Goal: Task Accomplishment & Management: Use online tool/utility

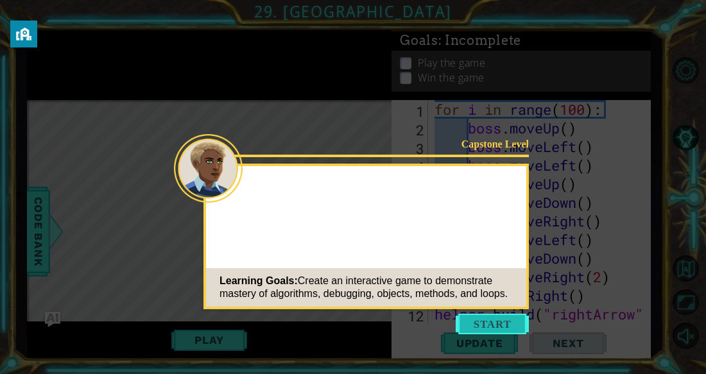
click at [491, 319] on button "Start" at bounding box center [491, 324] width 73 height 21
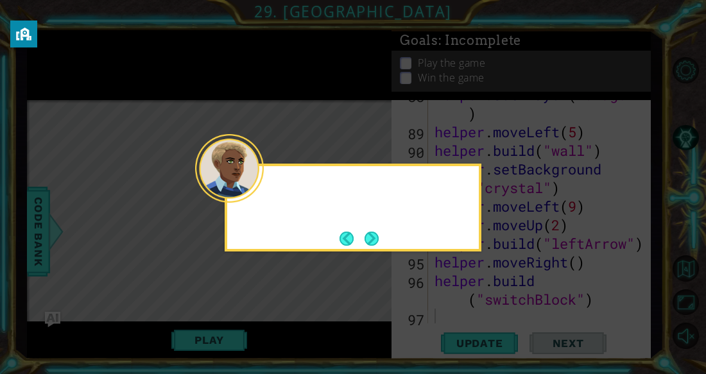
scroll to position [1748, 0]
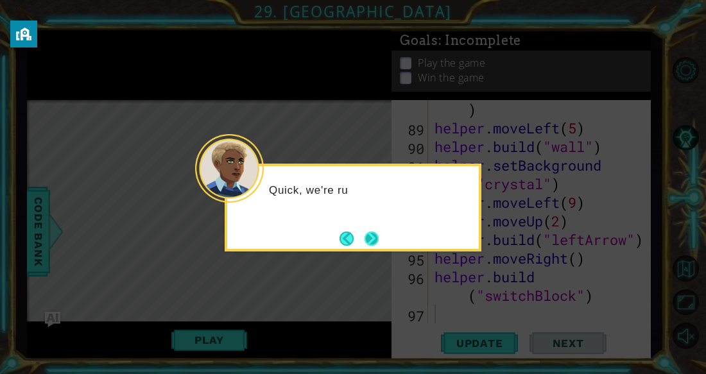
click at [369, 242] on button "Next" at bounding box center [371, 239] width 14 height 14
click at [347, 241] on button "Back" at bounding box center [351, 239] width 25 height 14
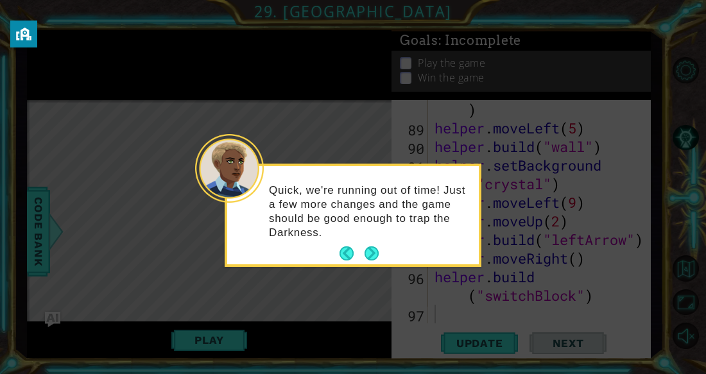
click at [357, 245] on footer at bounding box center [358, 253] width 39 height 19
click at [360, 248] on button "Back" at bounding box center [351, 253] width 25 height 14
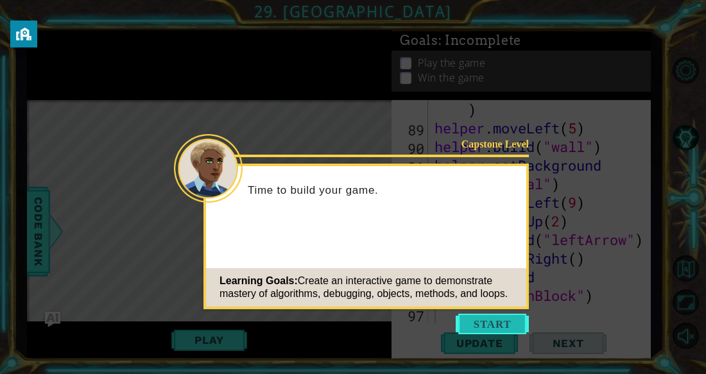
click at [513, 323] on button "Start" at bounding box center [491, 324] width 73 height 21
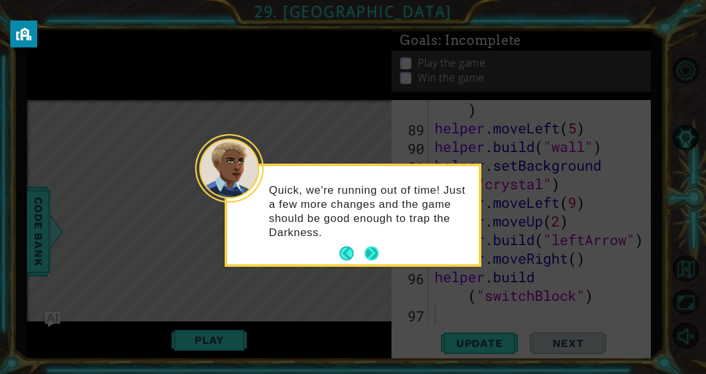
click at [364, 257] on button "Next" at bounding box center [371, 253] width 14 height 14
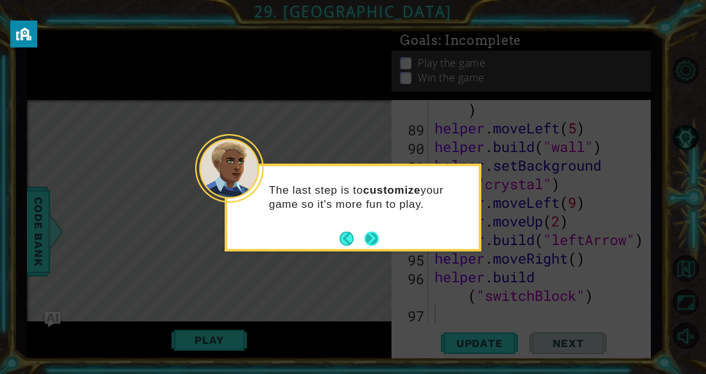
click at [366, 240] on button "Next" at bounding box center [371, 239] width 14 height 14
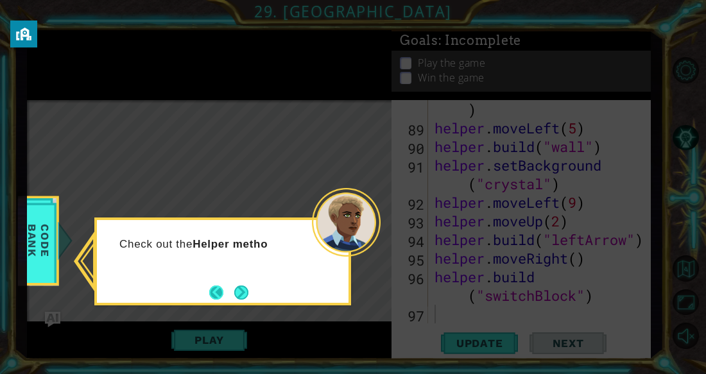
click at [228, 292] on button "Back" at bounding box center [221, 292] width 25 height 14
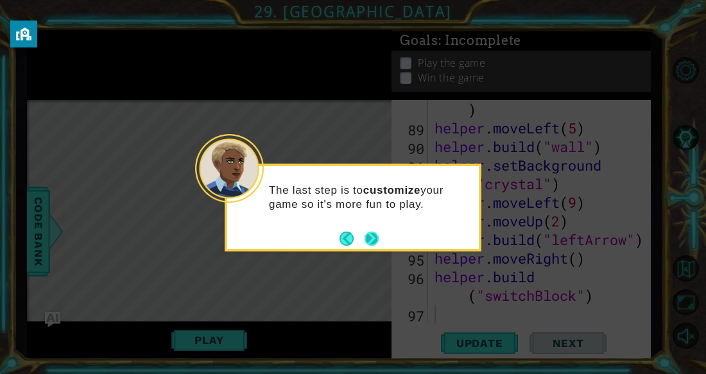
click at [368, 240] on button "Next" at bounding box center [371, 239] width 14 height 14
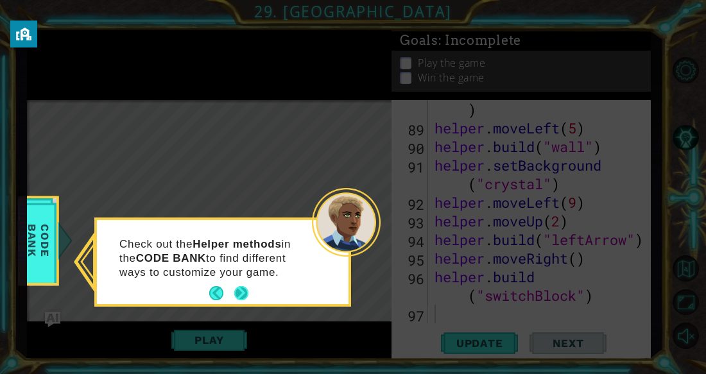
click at [239, 286] on button "Next" at bounding box center [241, 293] width 14 height 14
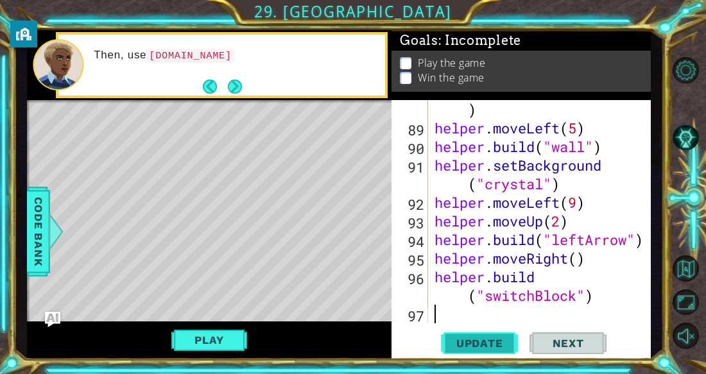
click at [476, 347] on span "Update" at bounding box center [479, 343] width 72 height 13
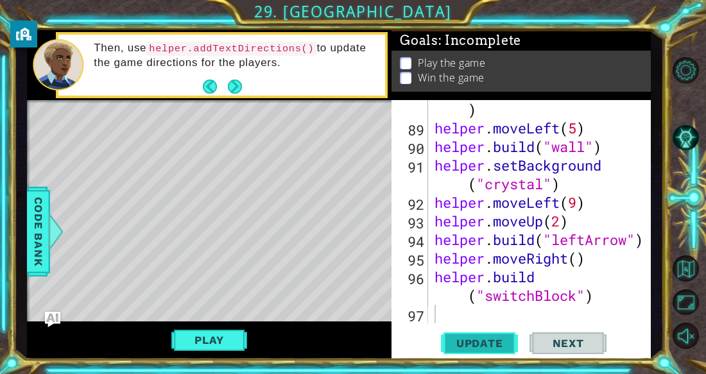
click at [454, 340] on span "Update" at bounding box center [479, 343] width 72 height 13
click at [228, 325] on div "Play" at bounding box center [209, 340] width 364 height 38
click at [223, 337] on button "Play" at bounding box center [208, 340] width 75 height 24
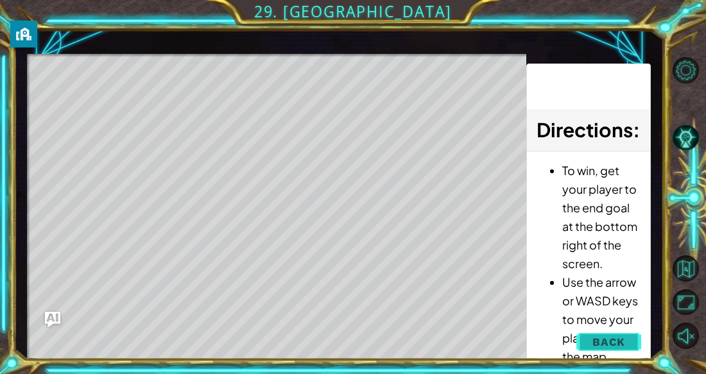
click at [583, 348] on button "Back" at bounding box center [608, 342] width 65 height 26
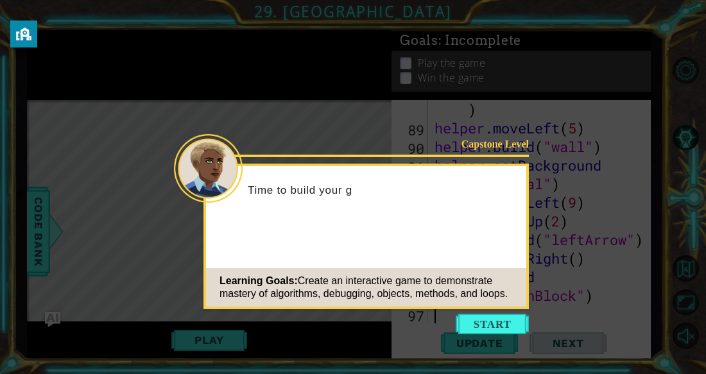
scroll to position [1748, 0]
click at [468, 319] on button "Start" at bounding box center [491, 324] width 73 height 21
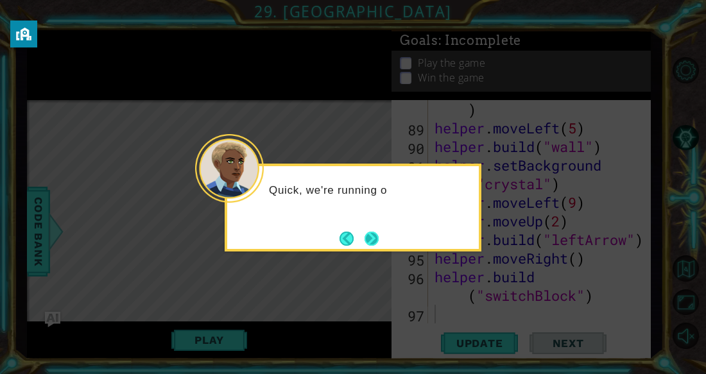
click at [368, 246] on button "Next" at bounding box center [371, 239] width 14 height 14
click at [368, 245] on button "Next" at bounding box center [371, 239] width 14 height 14
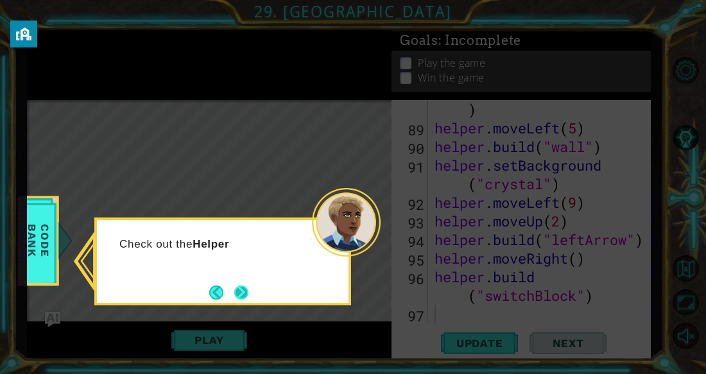
click at [241, 290] on button "Next" at bounding box center [241, 292] width 14 height 14
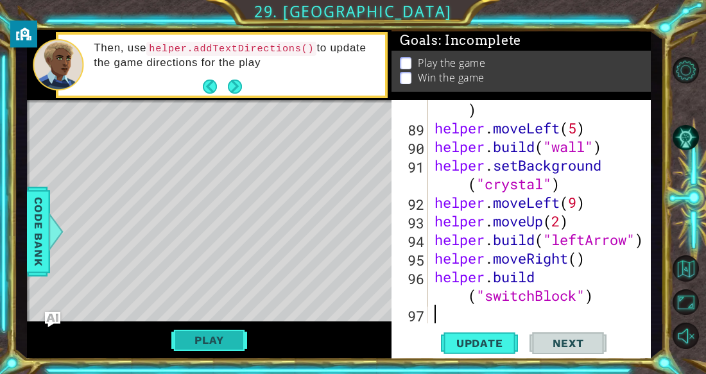
click at [205, 335] on button "Play" at bounding box center [208, 340] width 75 height 24
